Goal: Transaction & Acquisition: Purchase product/service

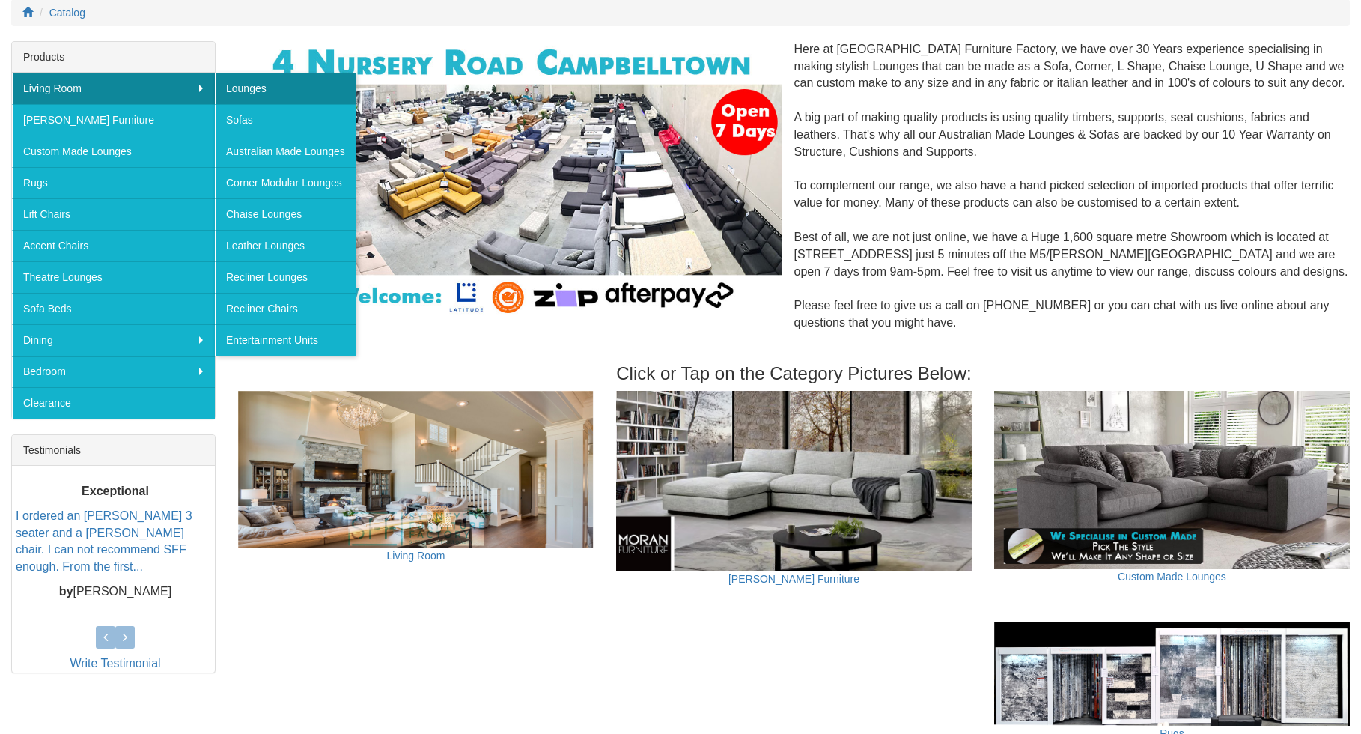
scroll to position [201, 0]
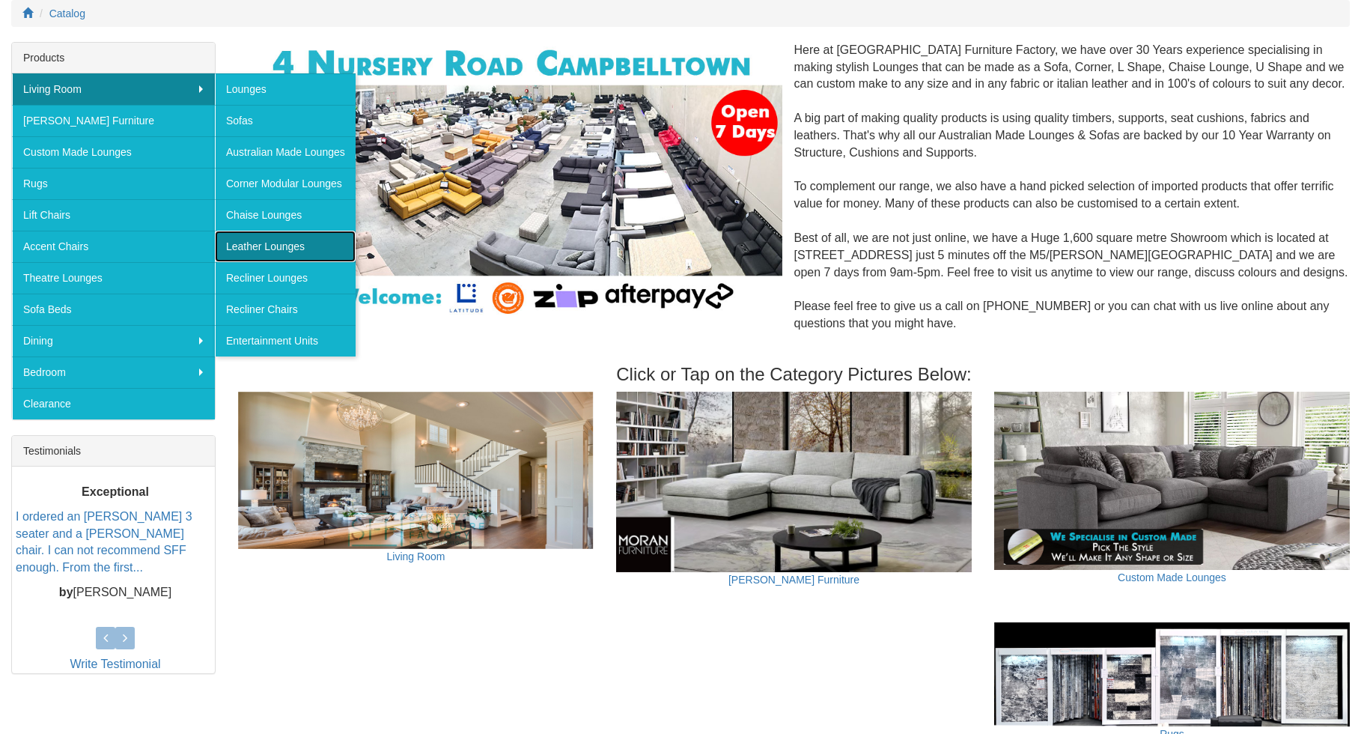
click at [279, 246] on link "Leather Lounges" at bounding box center [285, 246] width 141 height 31
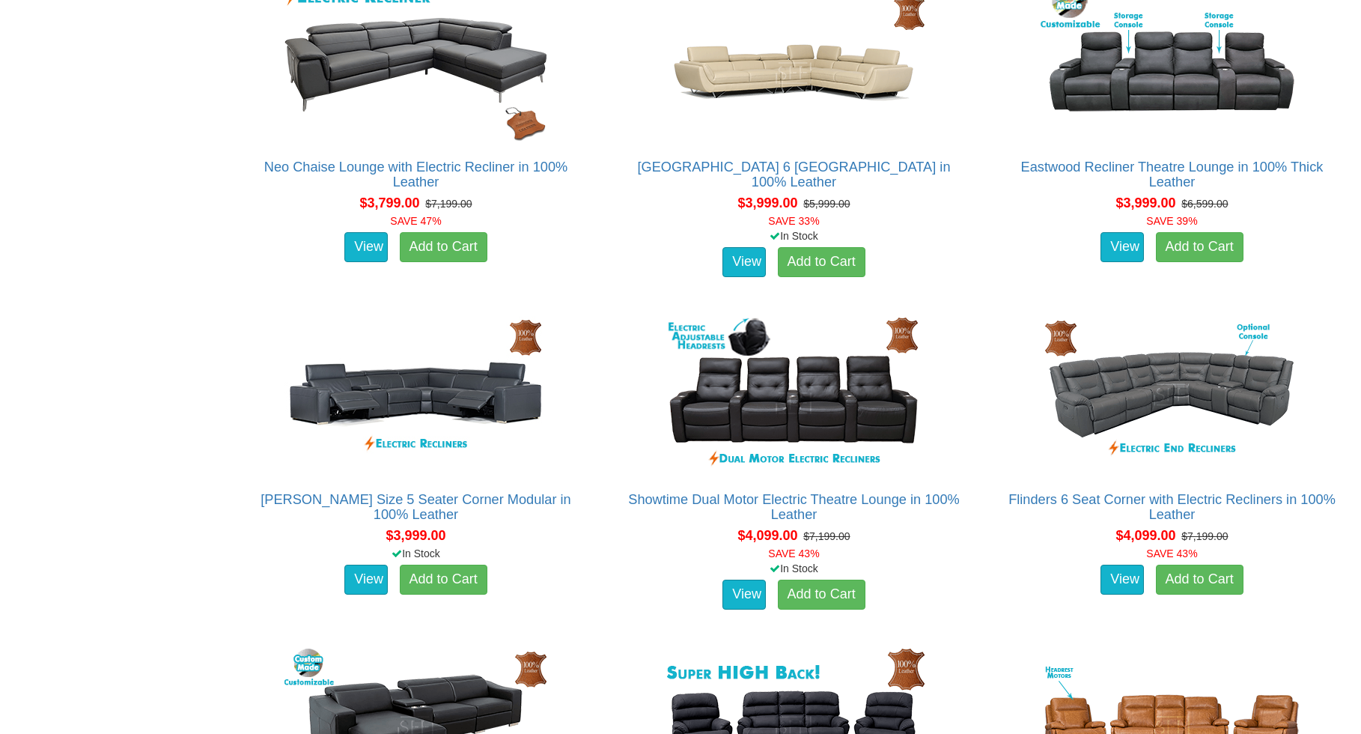
scroll to position [2001, 0]
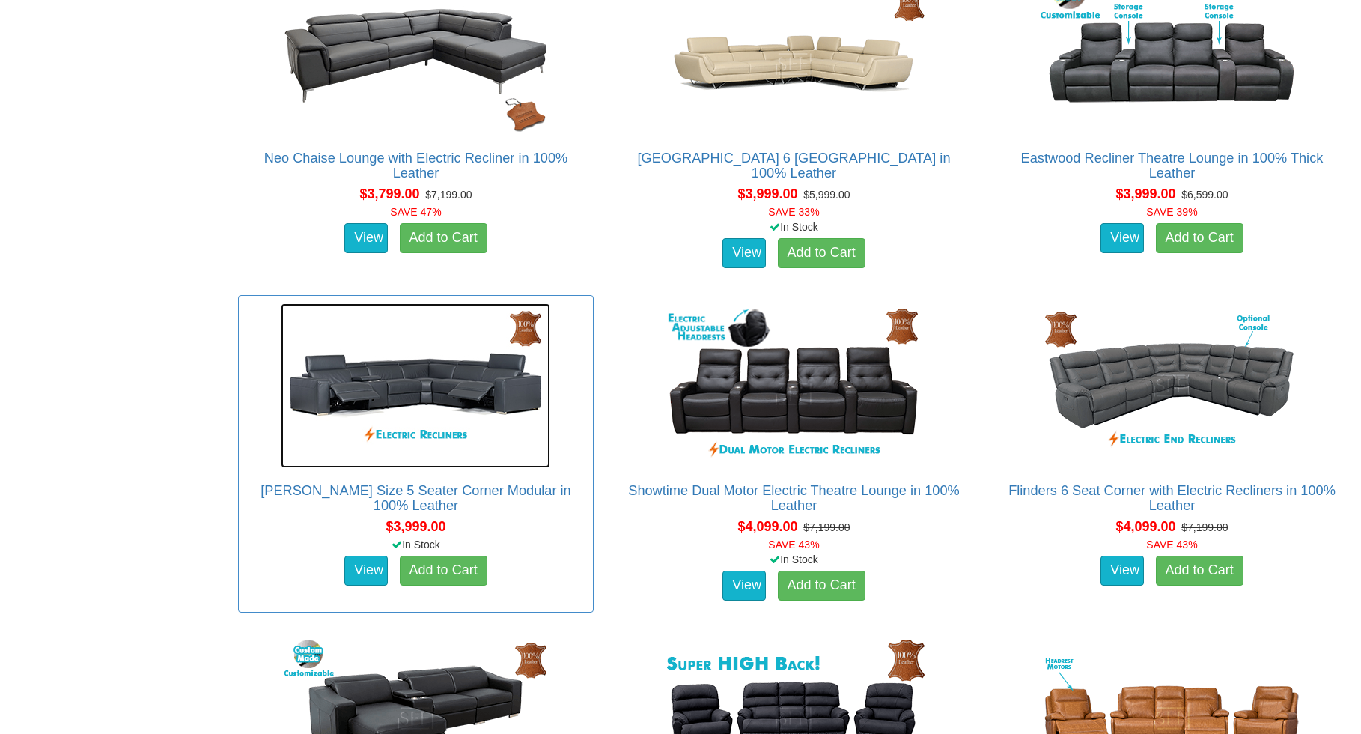
click at [422, 379] on img at bounding box center [416, 385] width 270 height 165
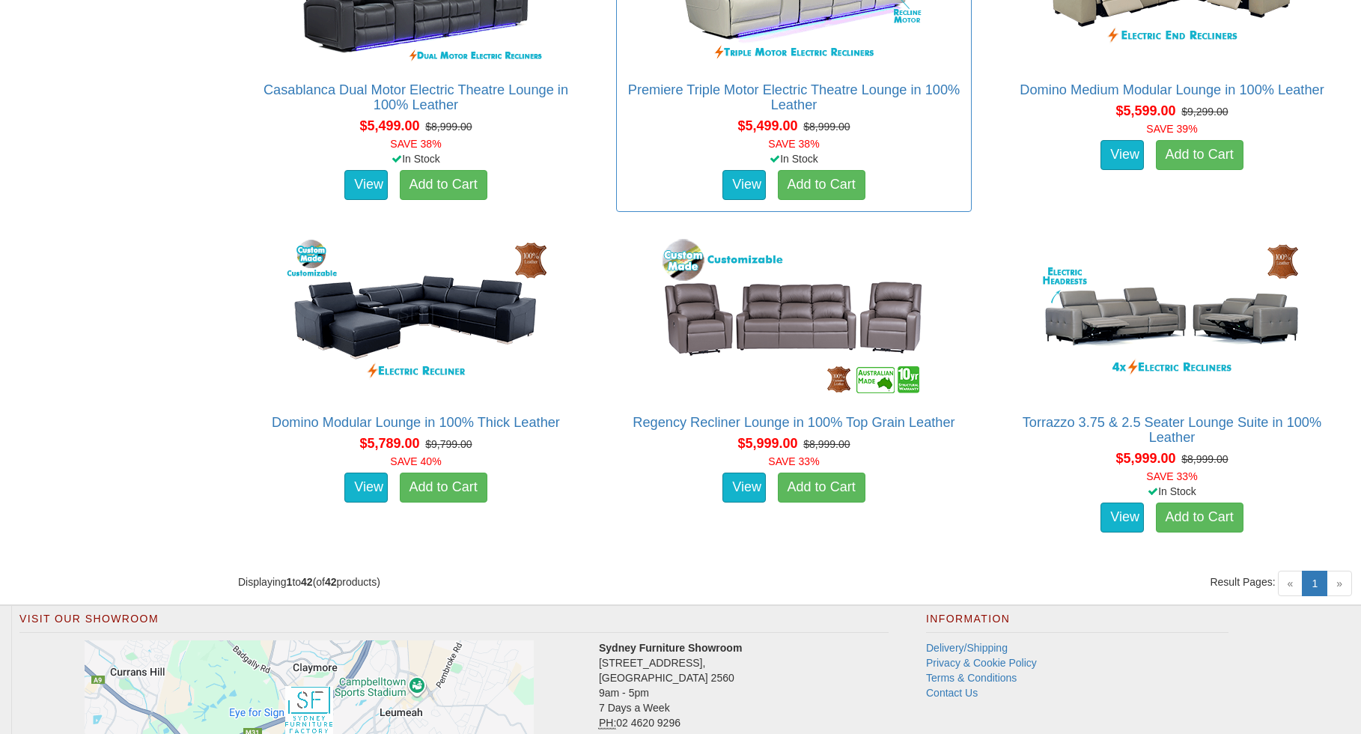
scroll to position [5063, 0]
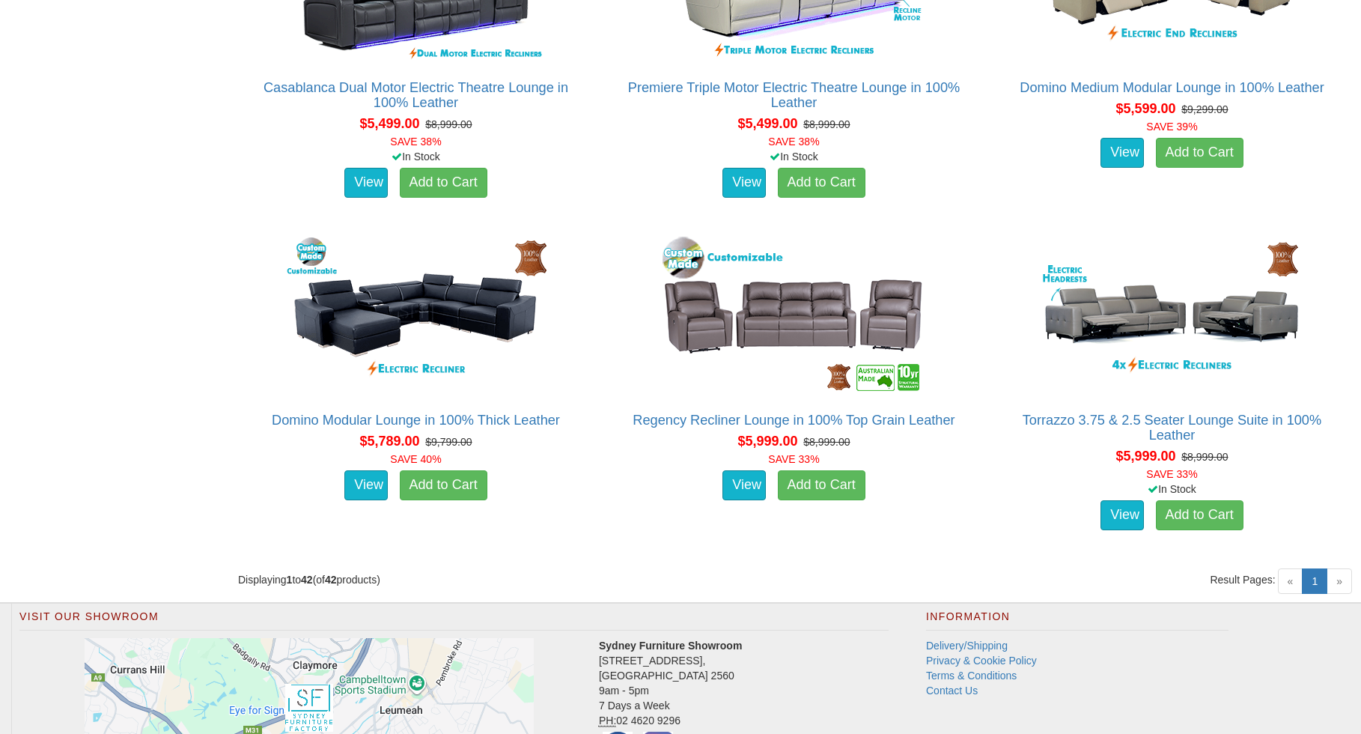
click at [1345, 585] on span "»" at bounding box center [1339, 580] width 25 height 25
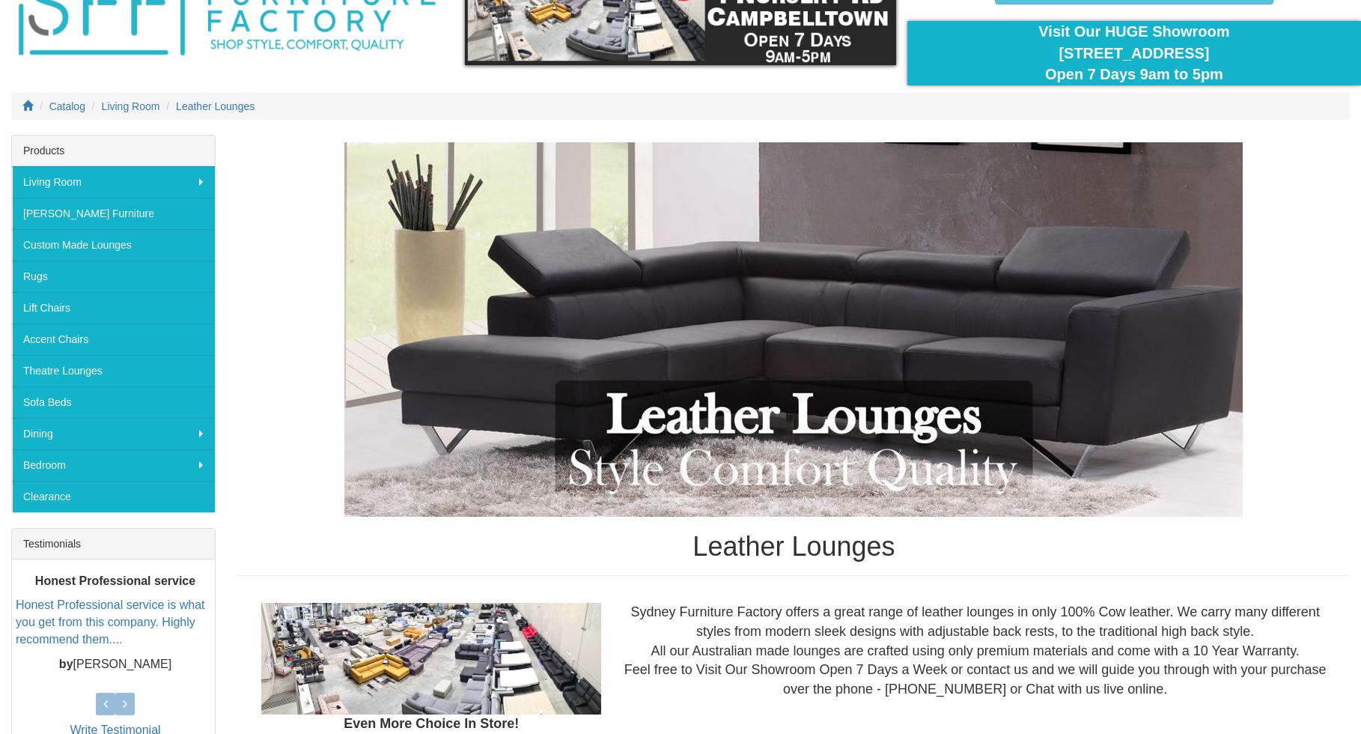
scroll to position [0, 0]
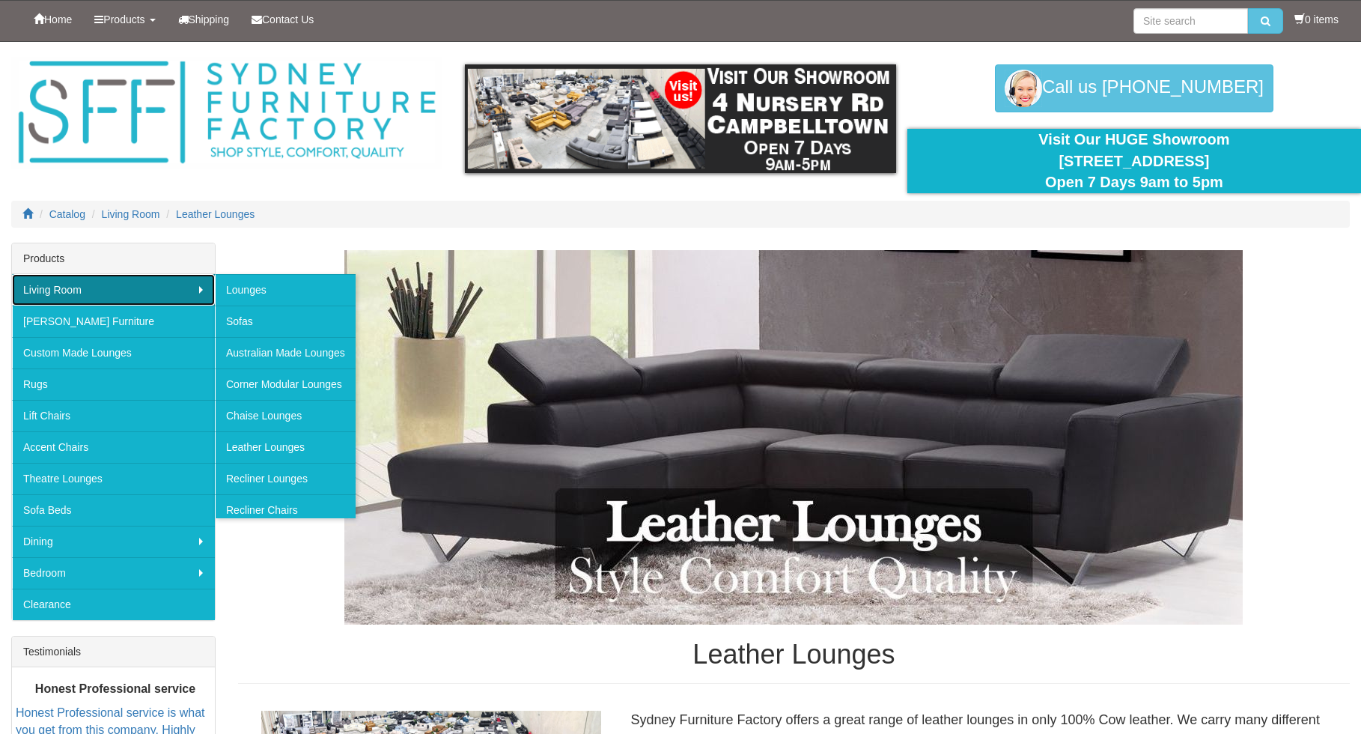
click at [92, 291] on link "Living Room" at bounding box center [113, 289] width 203 height 31
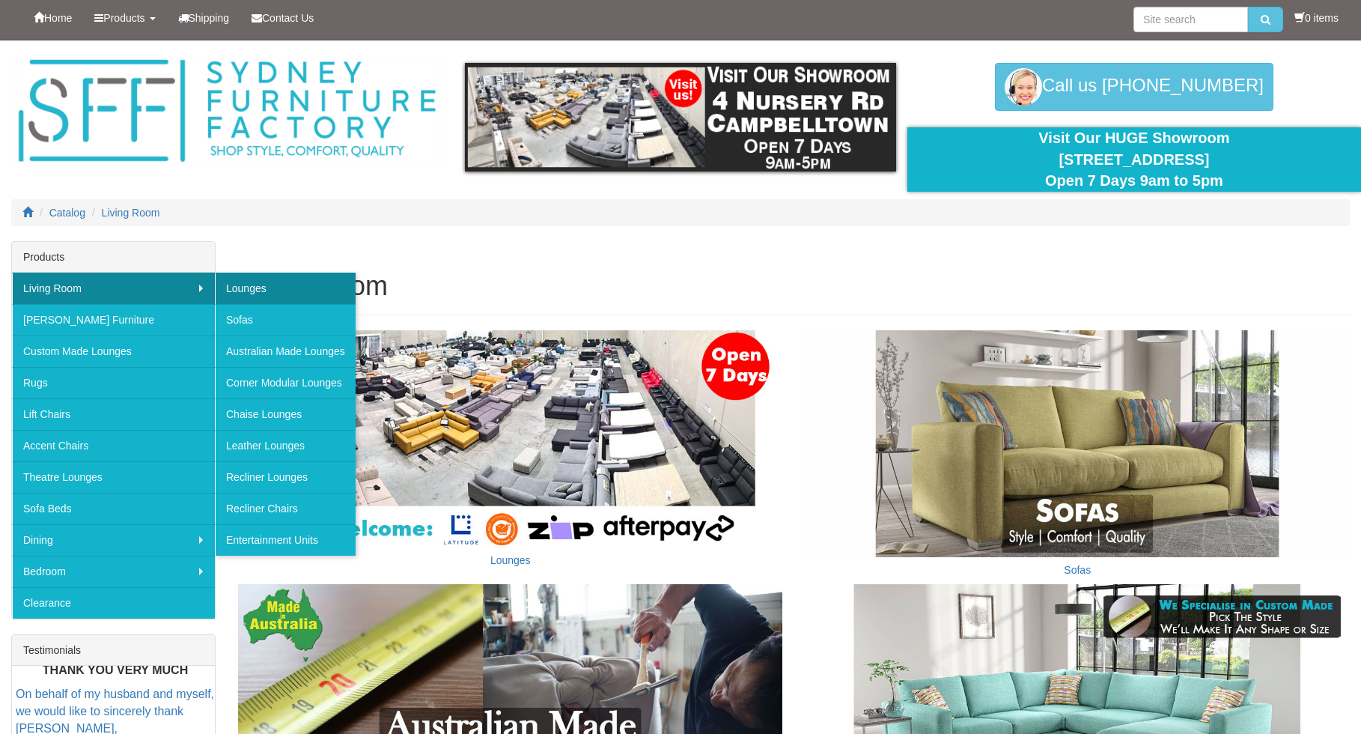
scroll to position [1, 0]
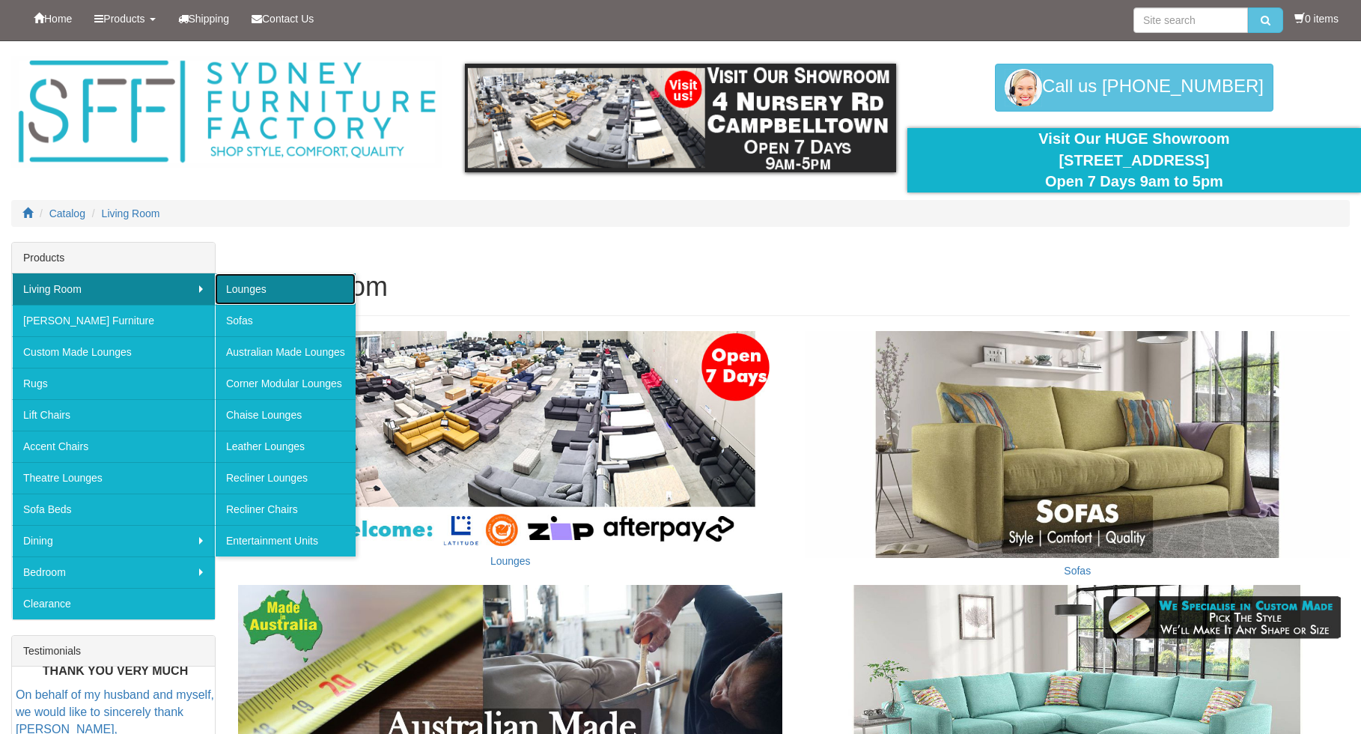
click at [273, 288] on link "Lounges" at bounding box center [285, 288] width 141 height 31
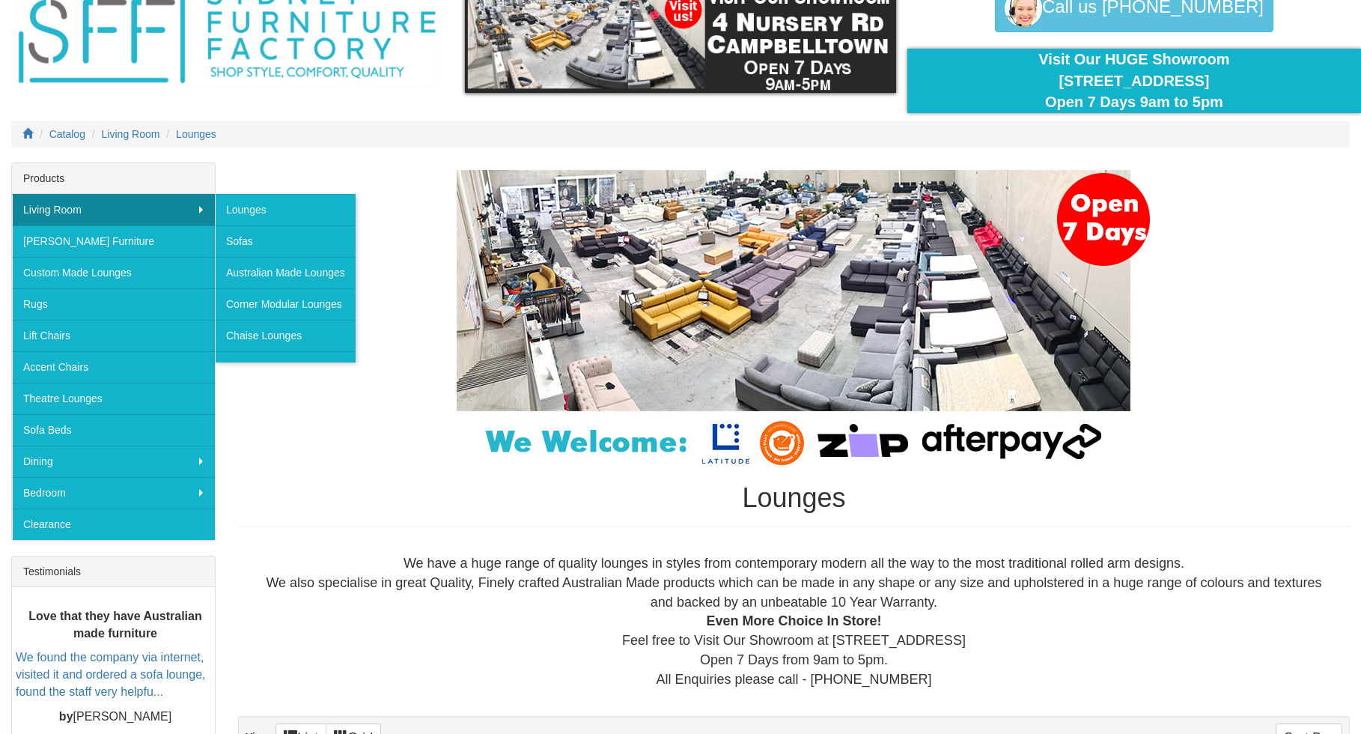
scroll to position [79, 0]
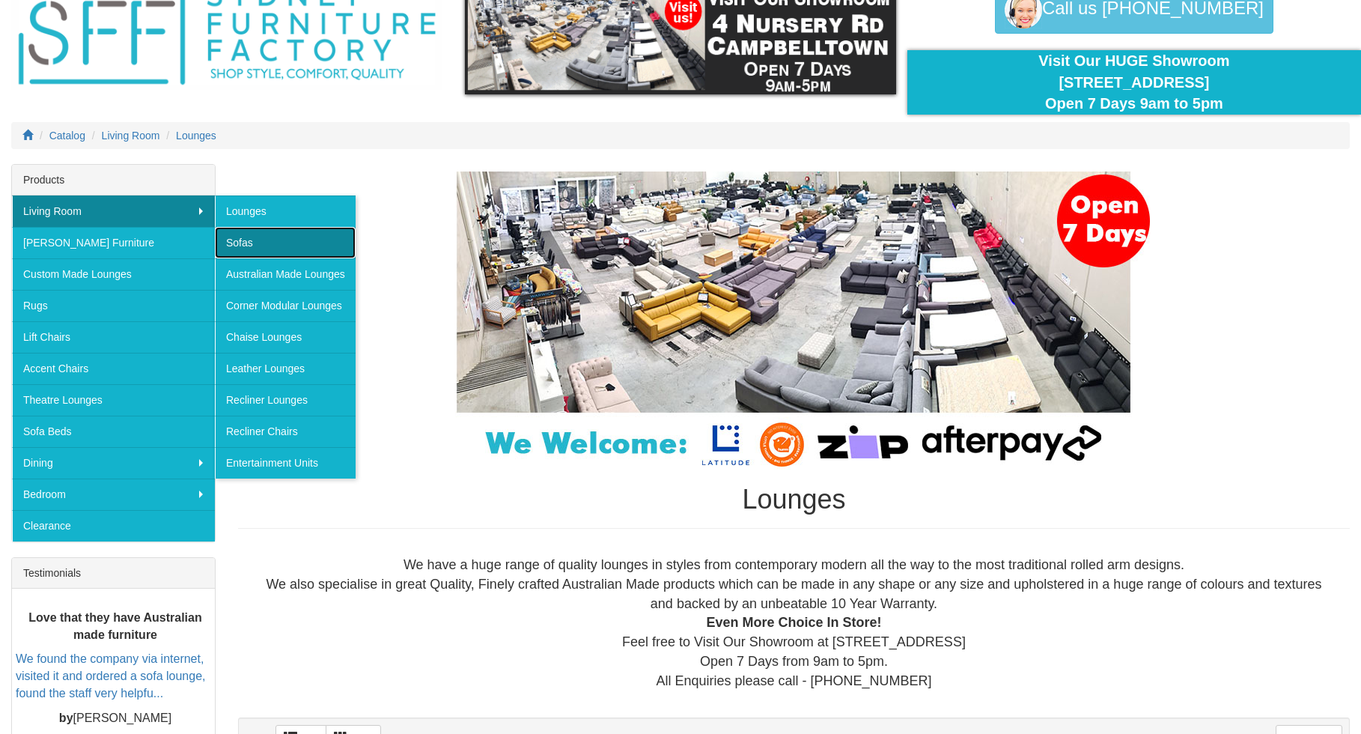
click at [249, 243] on link "Sofas" at bounding box center [285, 242] width 141 height 31
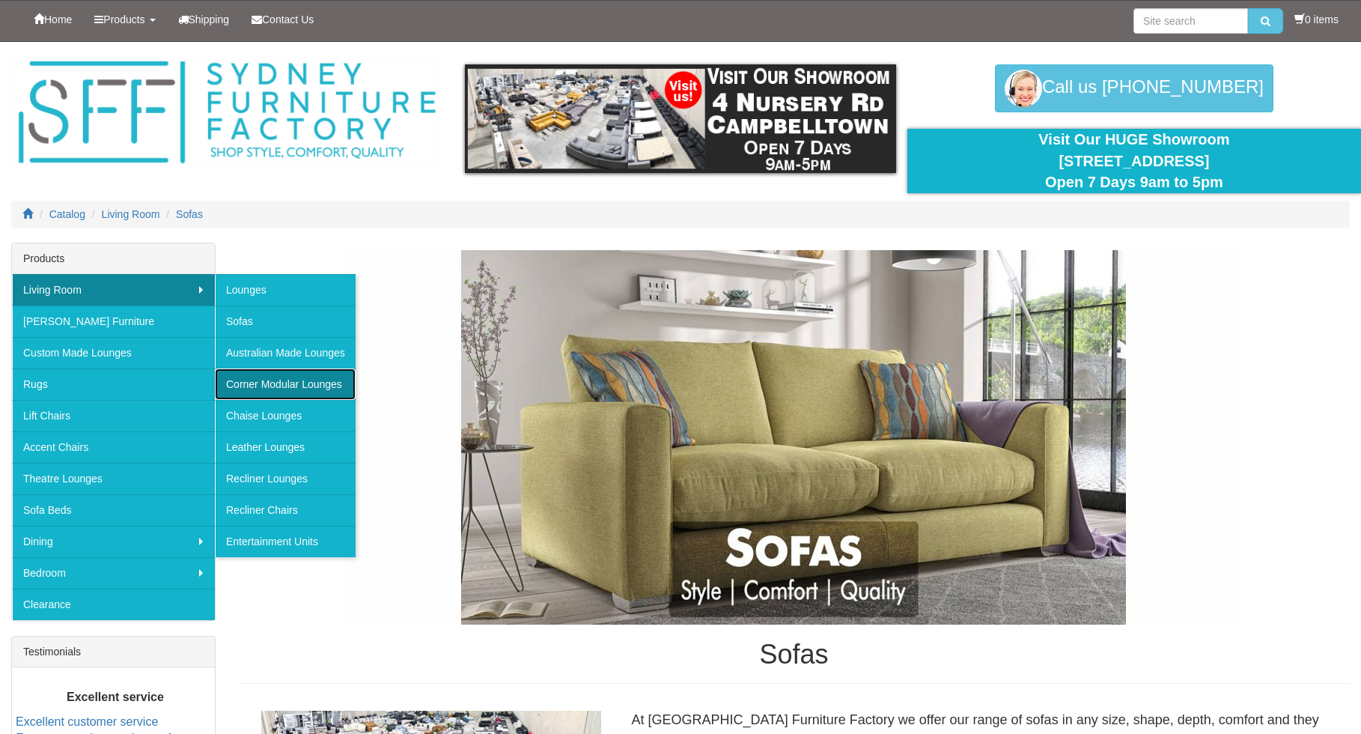
click at [276, 381] on link "Corner Modular Lounges" at bounding box center [285, 383] width 141 height 31
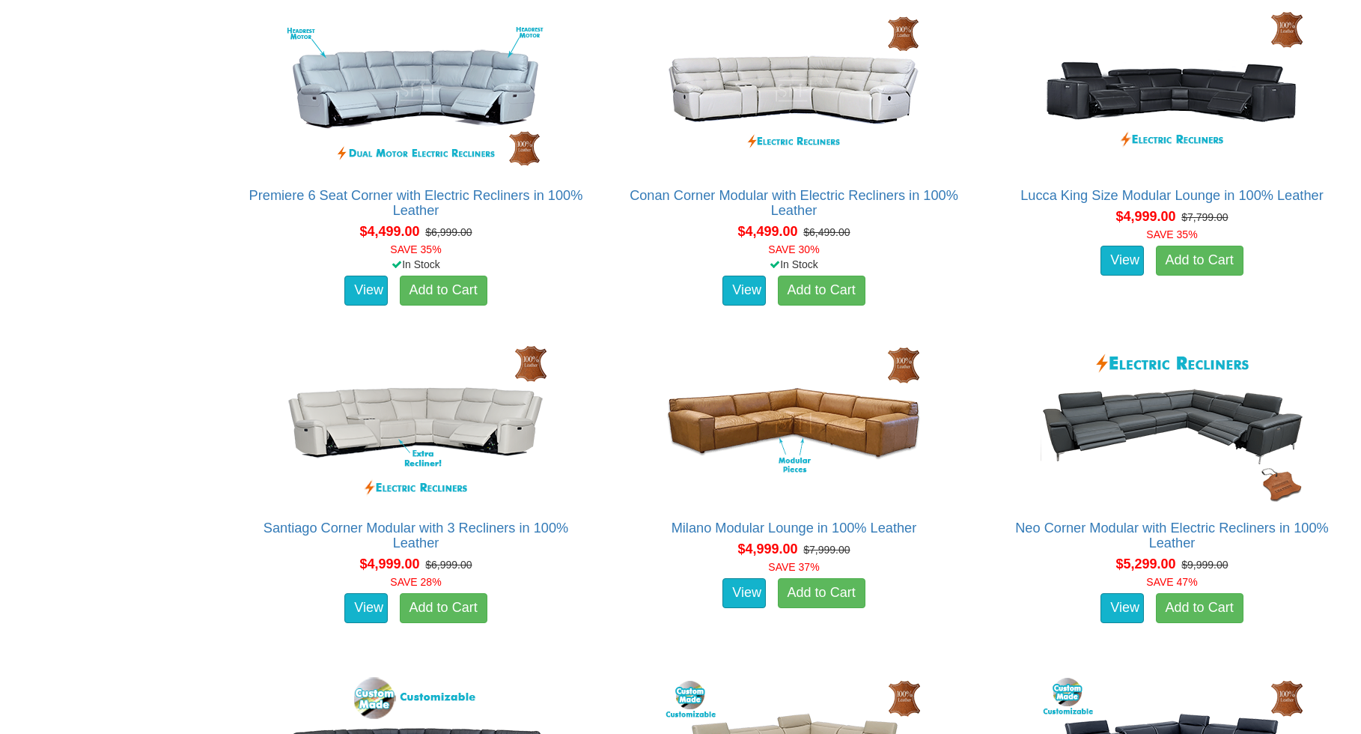
scroll to position [3955, 0]
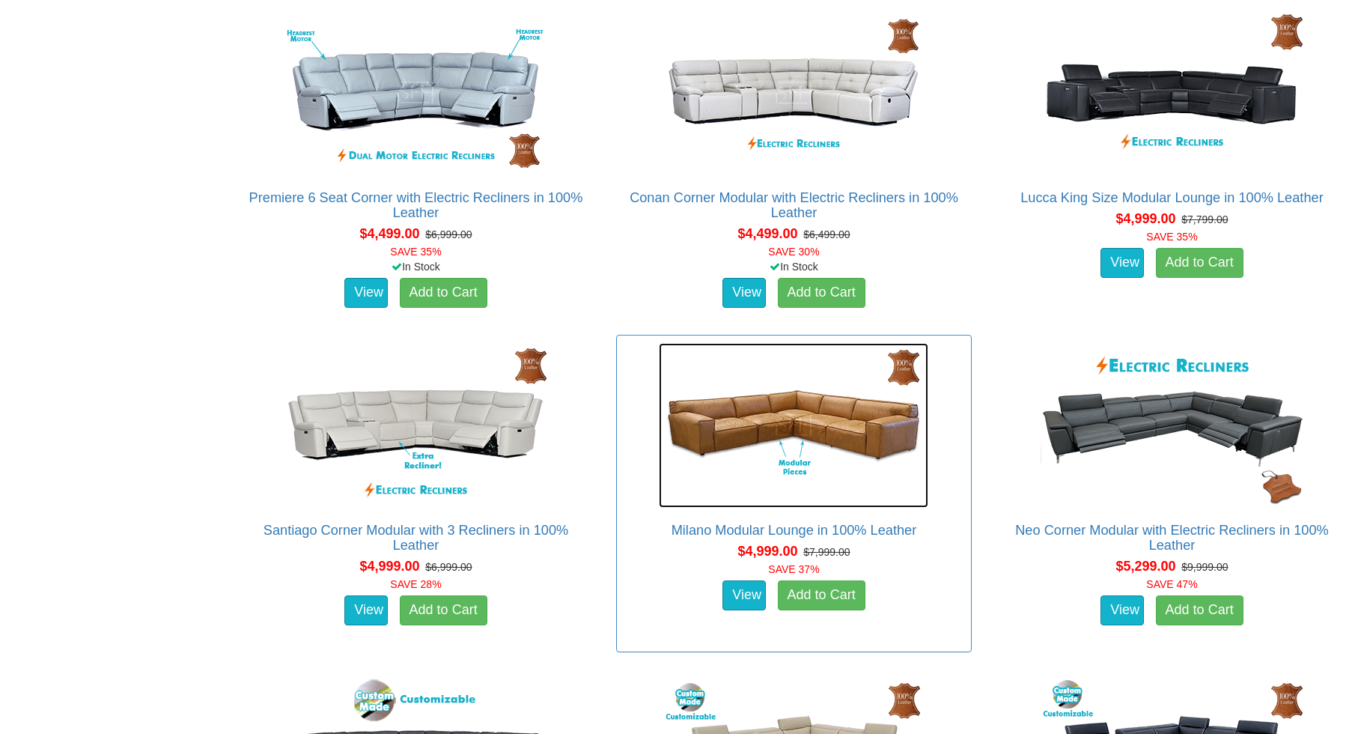
click at [809, 418] on img at bounding box center [794, 425] width 270 height 165
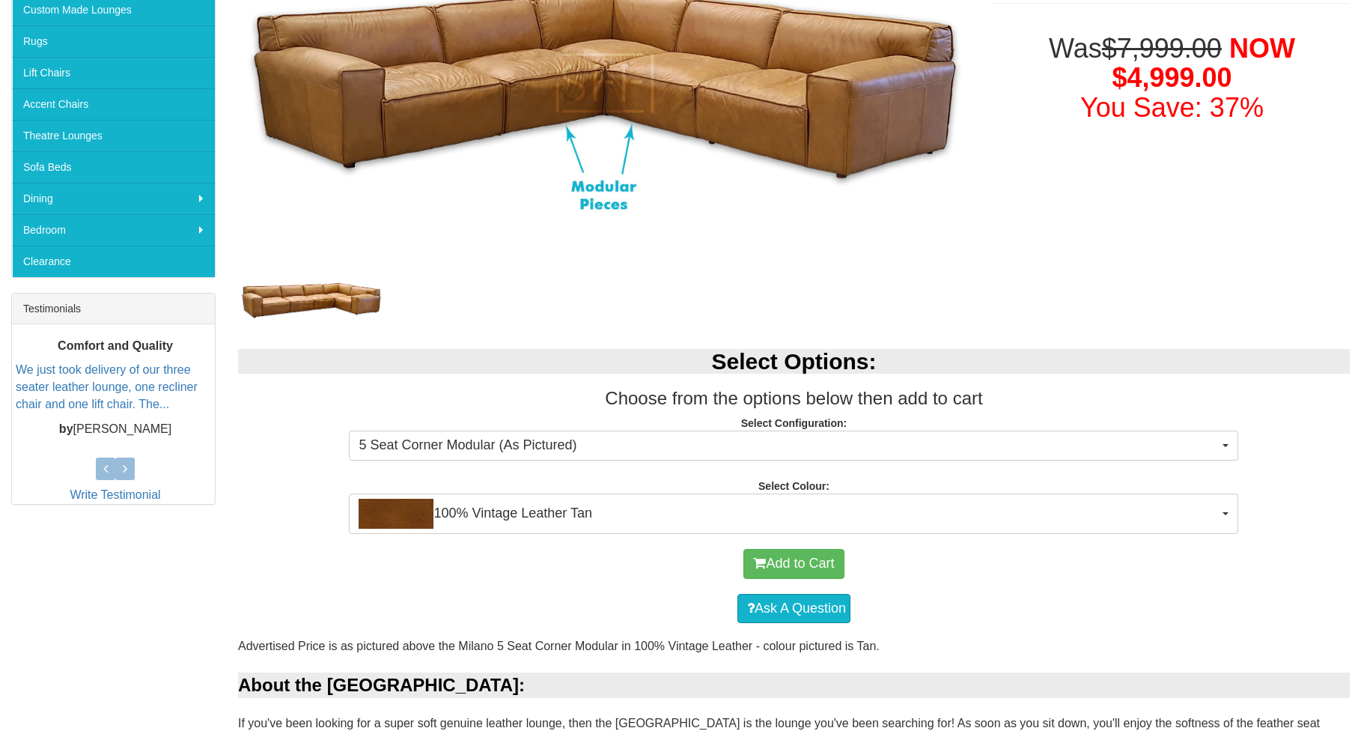
scroll to position [347, 0]
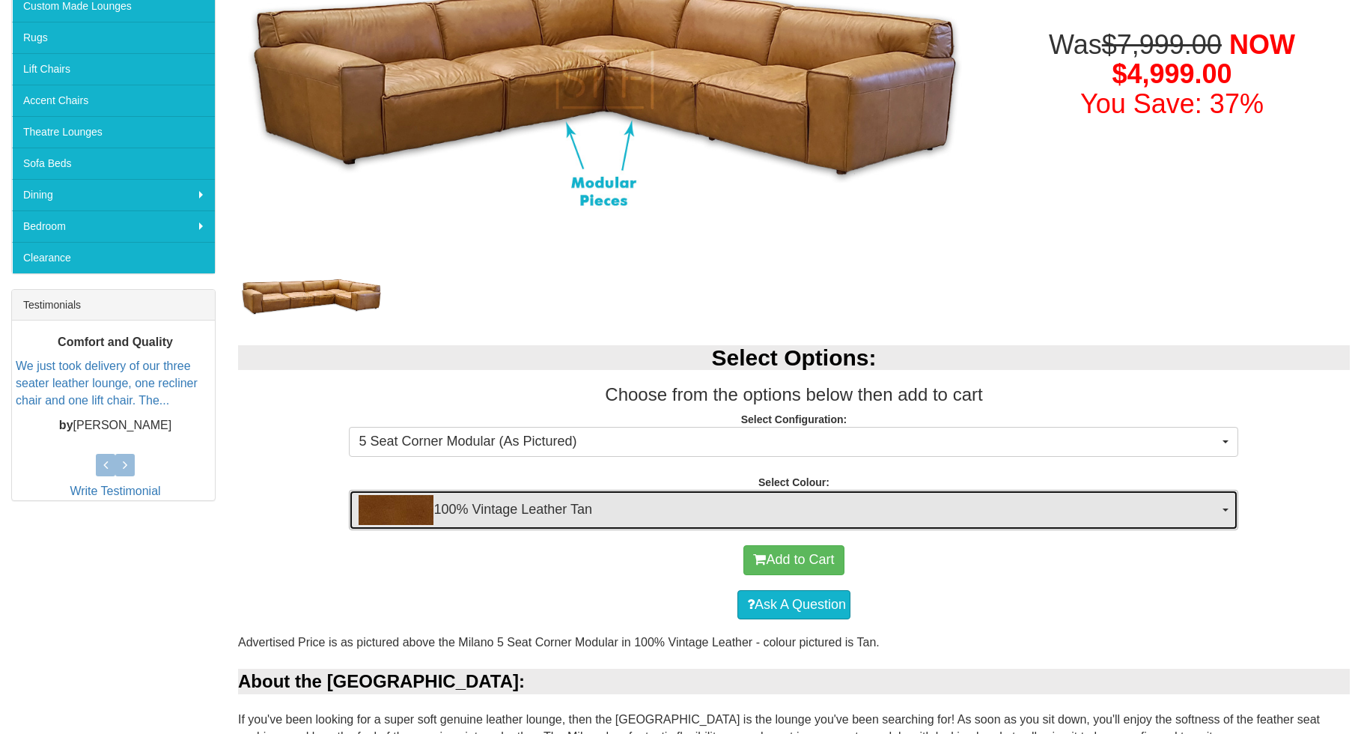
click at [950, 512] on span "100% Vintage Leather Tan" at bounding box center [789, 510] width 860 height 30
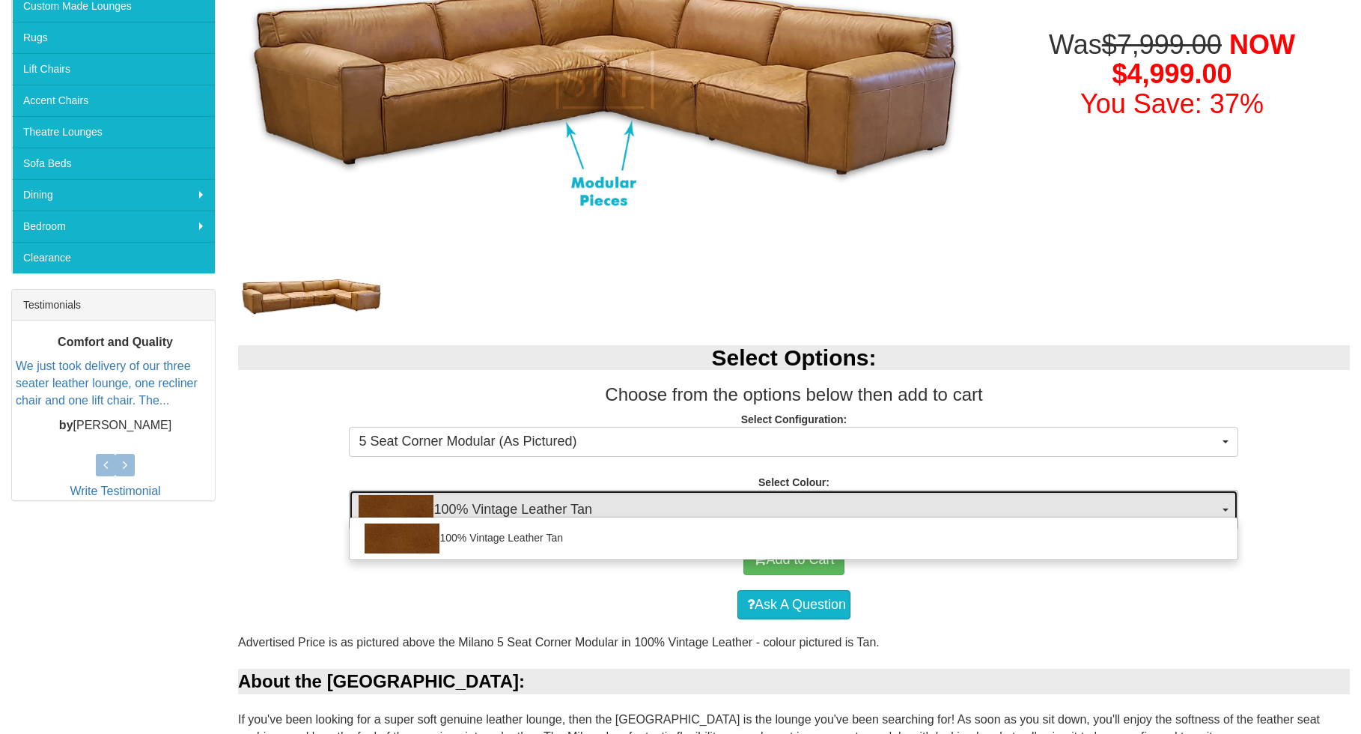
click at [950, 512] on span "100% Vintage Leather Tan" at bounding box center [789, 510] width 860 height 30
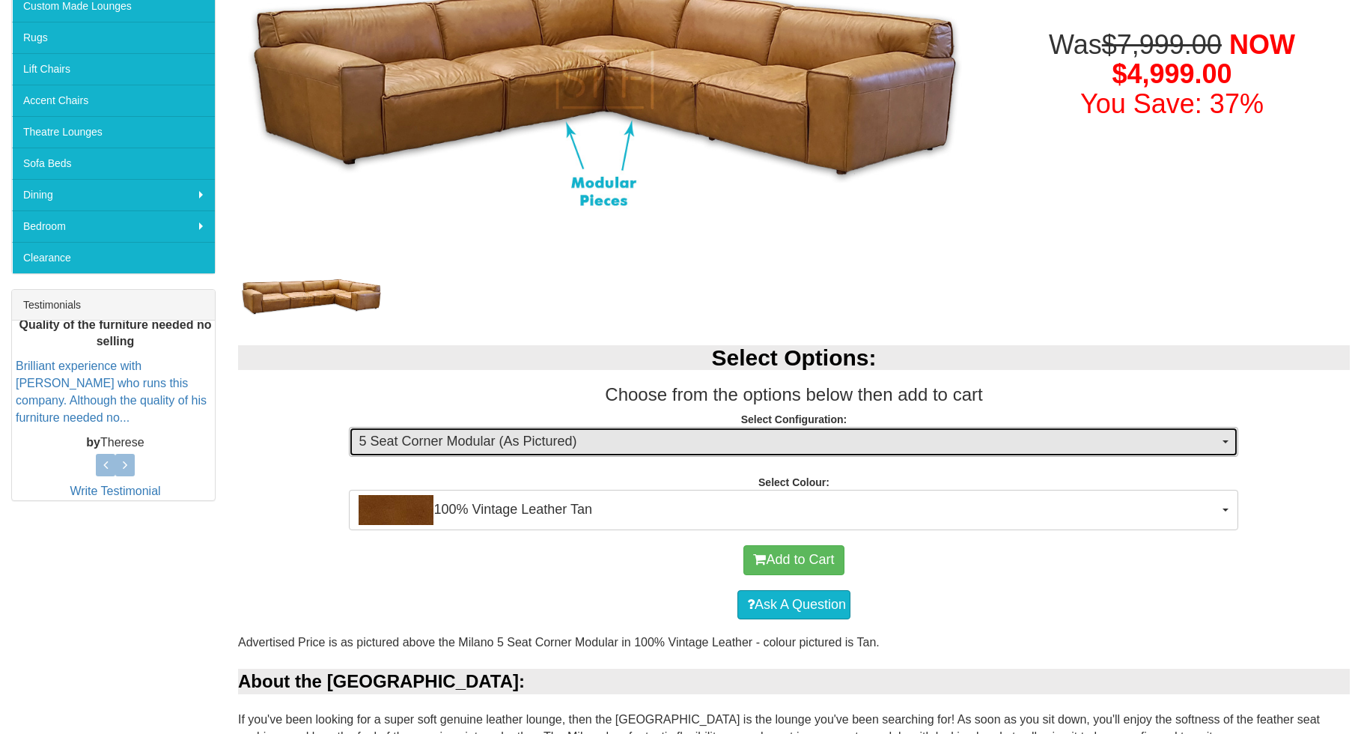
click at [962, 445] on span "5 Seat Corner Modular (As Pictured)" at bounding box center [789, 441] width 860 height 19
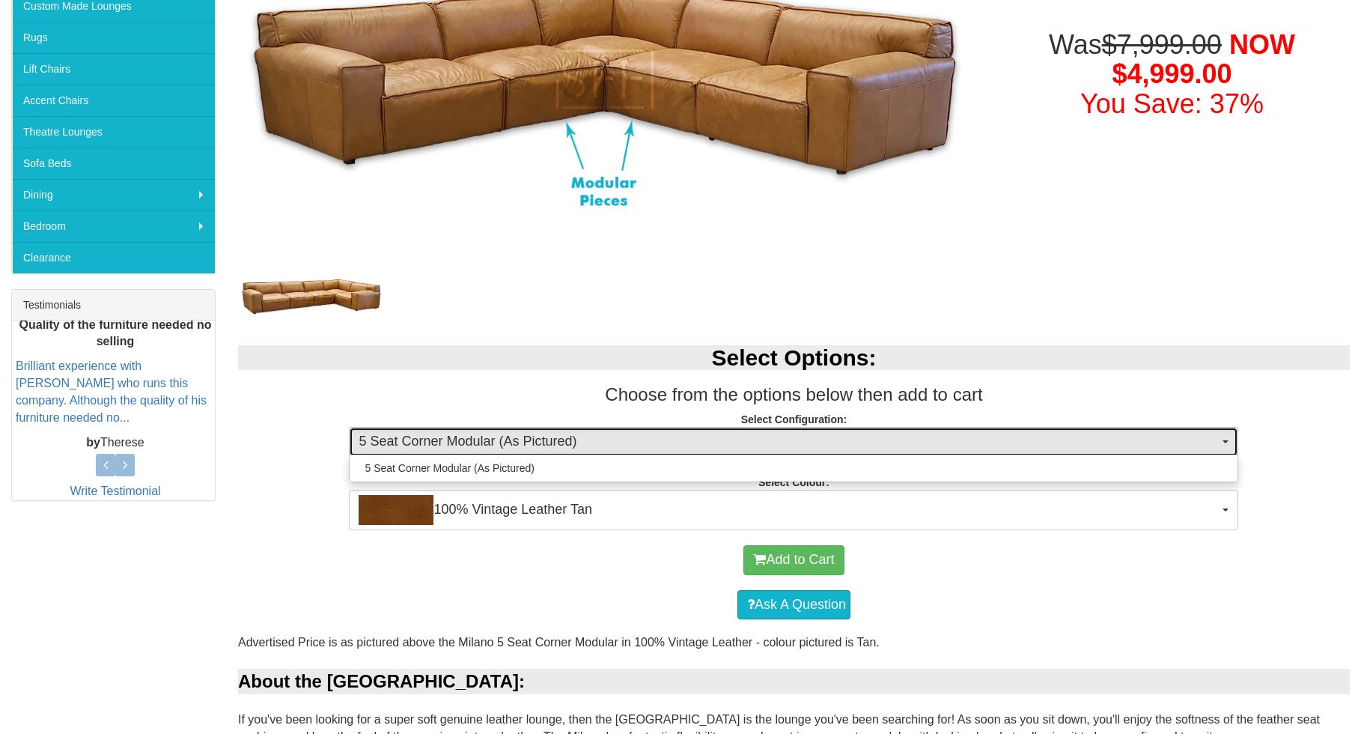
click at [962, 445] on span "5 Seat Corner Modular (As Pictured)" at bounding box center [789, 441] width 860 height 19
